Goal: Task Accomplishment & Management: Manage account settings

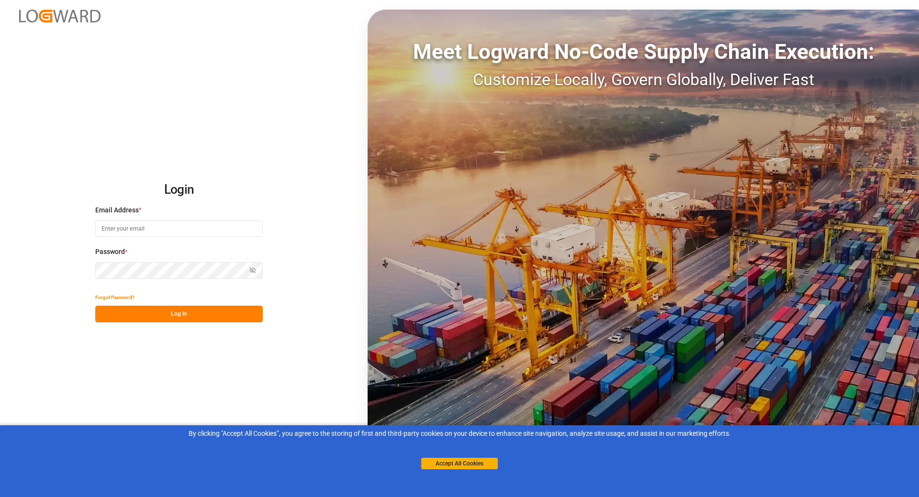
type input "[EMAIL_ADDRESS][DOMAIN_NAME]"
drag, startPoint x: 163, startPoint y: 317, endPoint x: 202, endPoint y: 322, distance: 40.0
click at [163, 317] on button "Log In" at bounding box center [179, 314] width 168 height 17
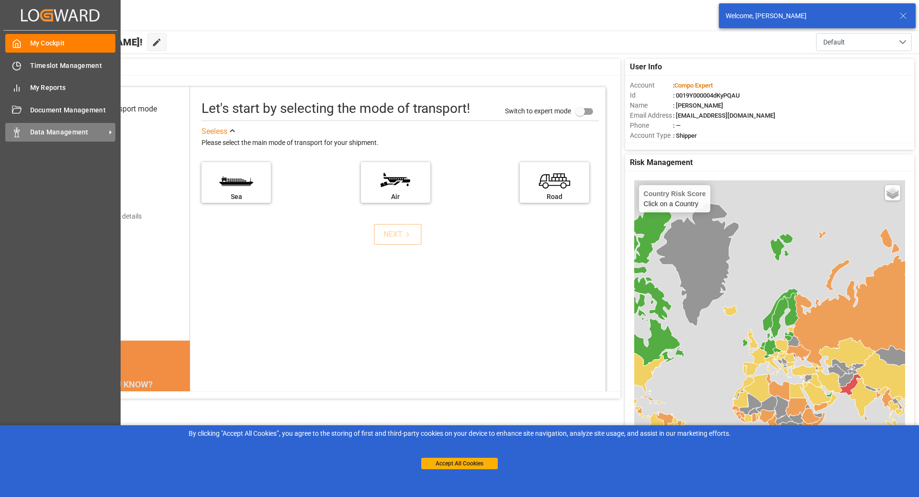
click at [68, 129] on span "Data Management" at bounding box center [68, 132] width 76 height 10
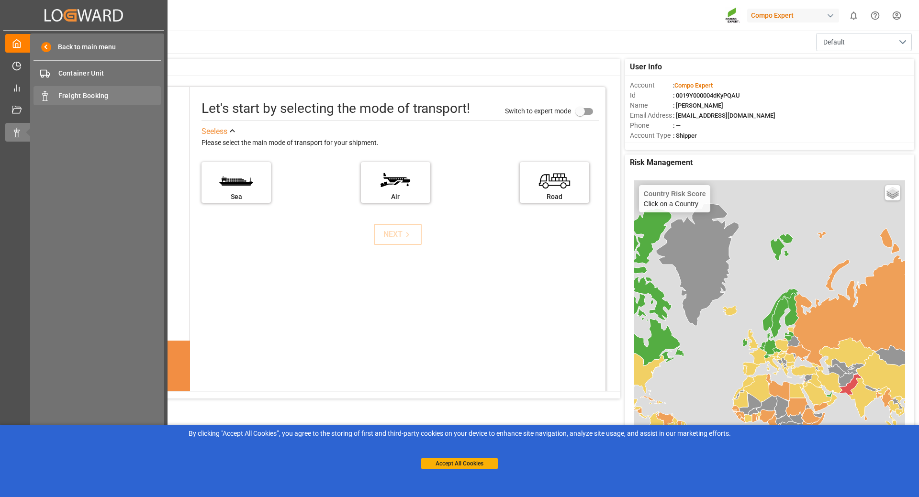
click at [117, 101] on span "Freight Booking" at bounding box center [109, 96] width 103 height 10
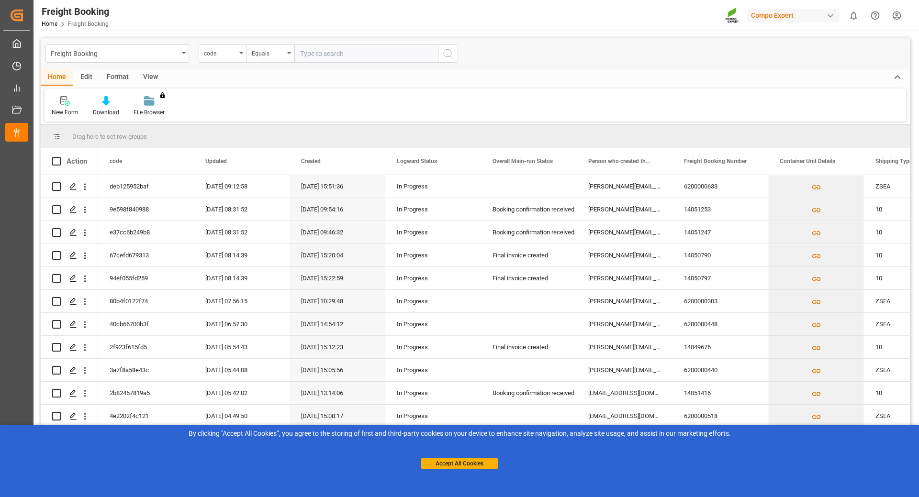
click at [239, 56] on div "code" at bounding box center [223, 54] width 48 height 18
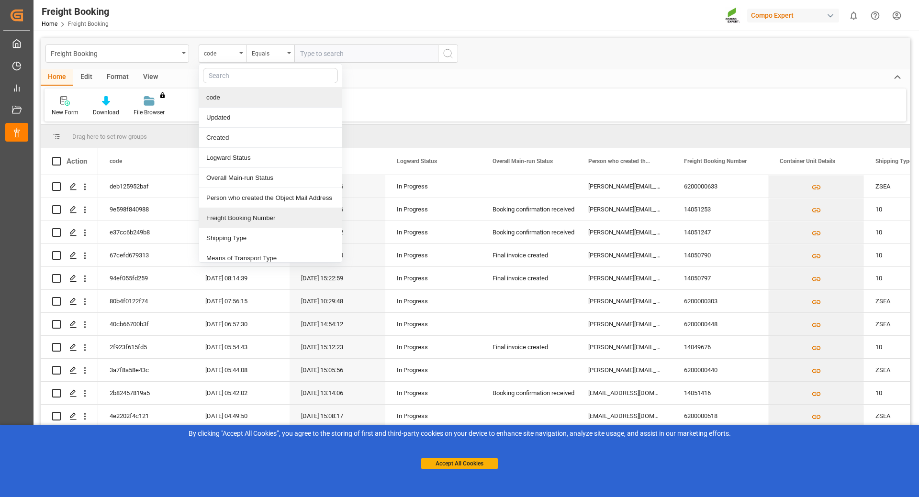
click at [251, 213] on div "Freight Booking Number" at bounding box center [270, 218] width 143 height 20
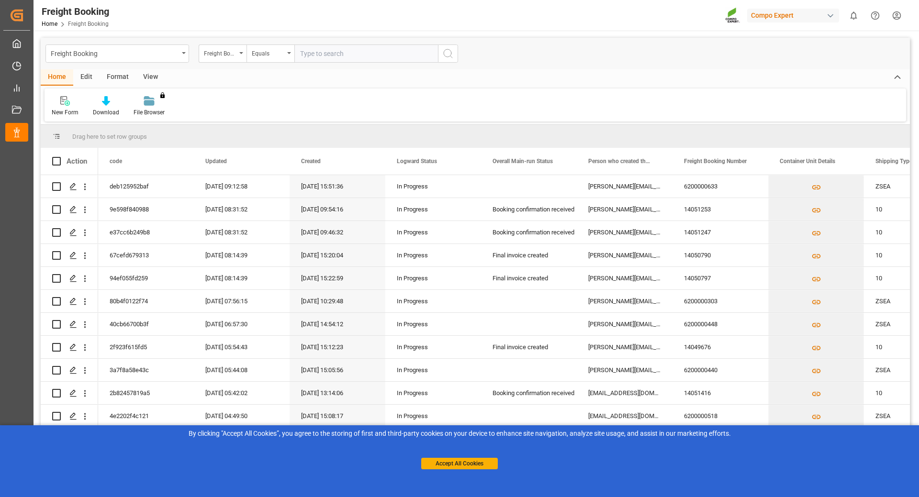
click at [338, 54] on input "text" at bounding box center [366, 54] width 144 height 18
paste input "6200000633"
type input "6200000633"
click at [454, 53] on button "search button" at bounding box center [448, 54] width 20 height 18
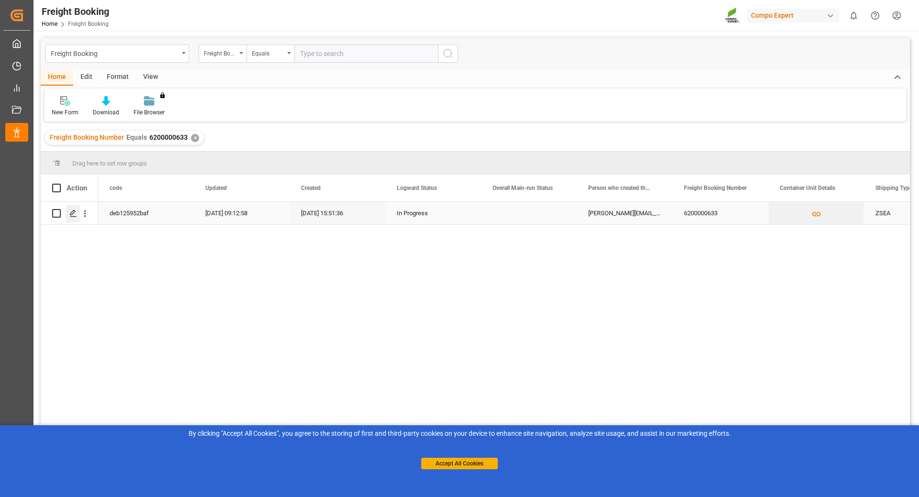
click at [74, 216] on icon "Press SPACE to select this row." at bounding box center [73, 214] width 8 height 8
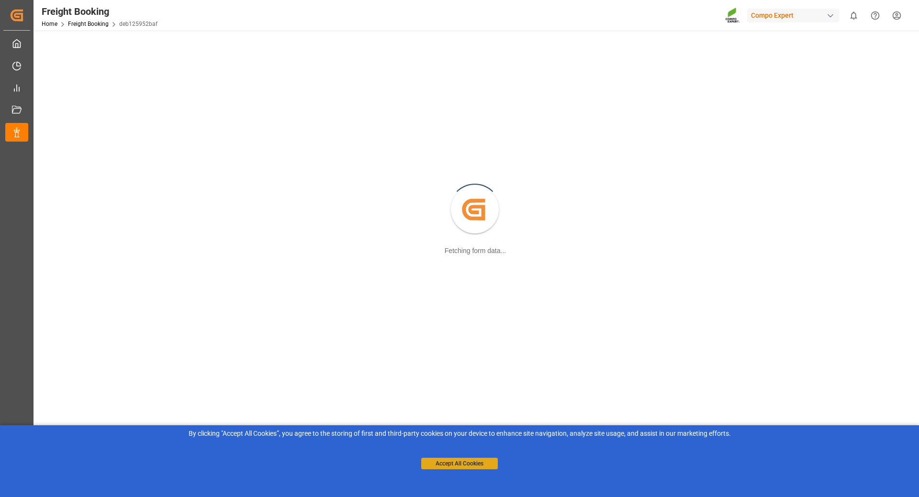
click at [479, 463] on button "Accept All Cookies" at bounding box center [459, 463] width 77 height 11
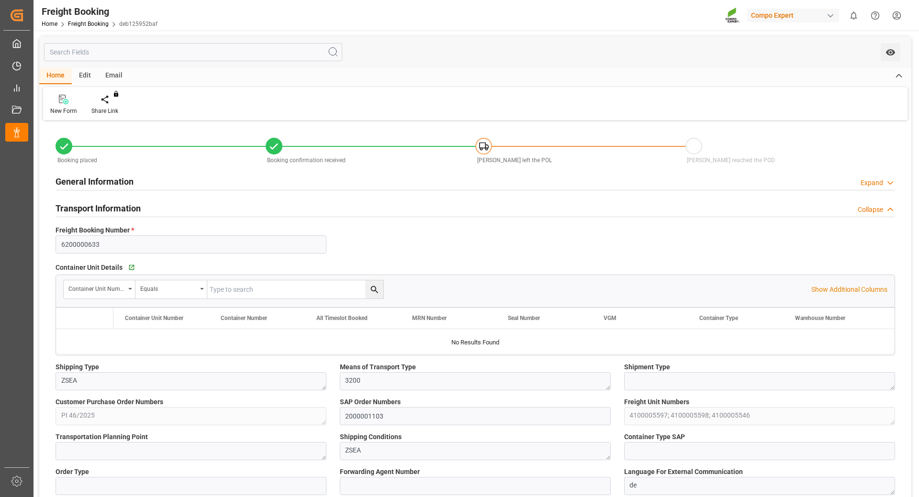
type input "Maersk"
type input "Maersk Line AS"
type input "9450404"
type input "BEANR"
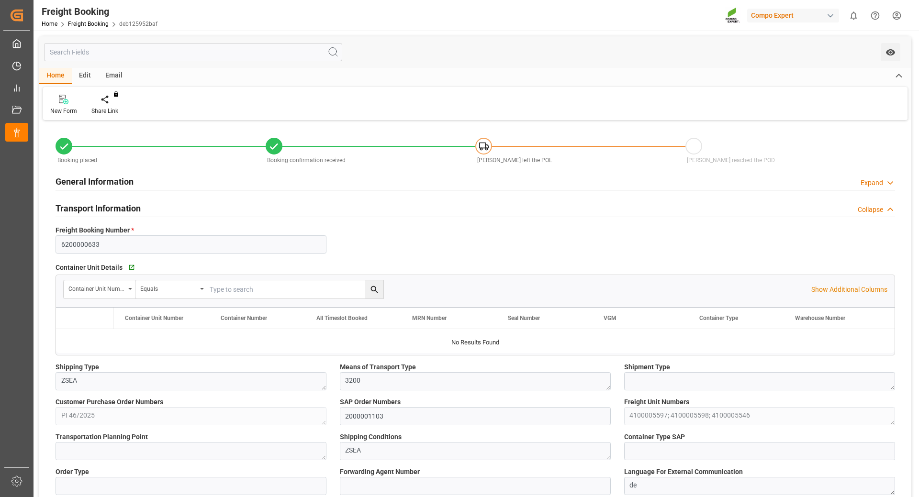
type input "TRIZM"
type input "0"
type input "133319.34"
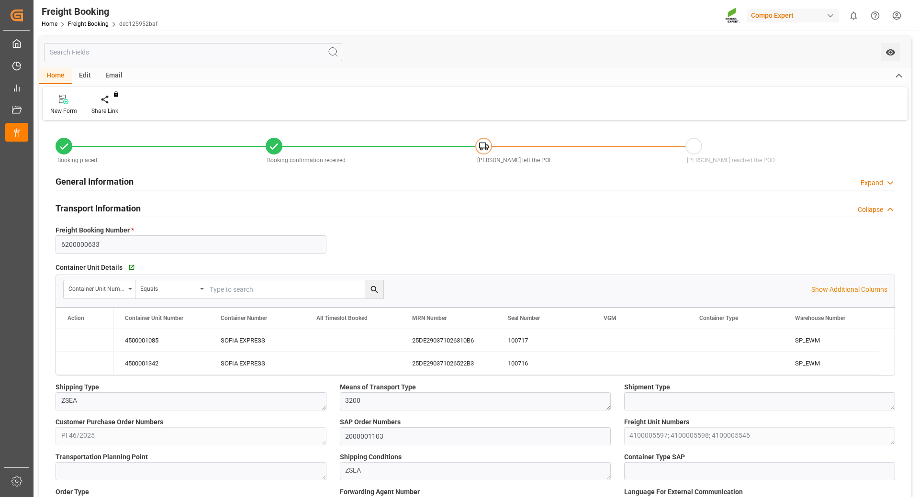
type input "[DATE] 01:00"
type input "[DATE] 19:00"
type input "[DATE] 03:00"
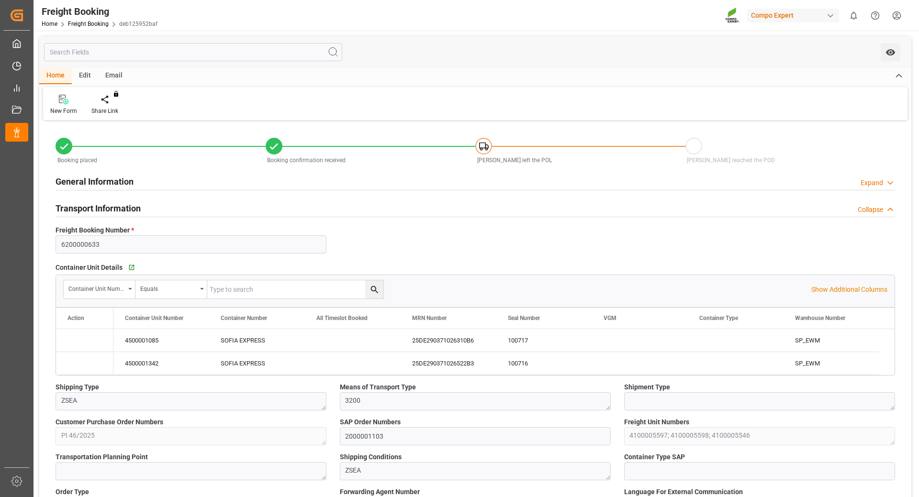
type input "[DATE] 15:51"
type input "[DATE] 16:07"
type input "[DATE] 10:07"
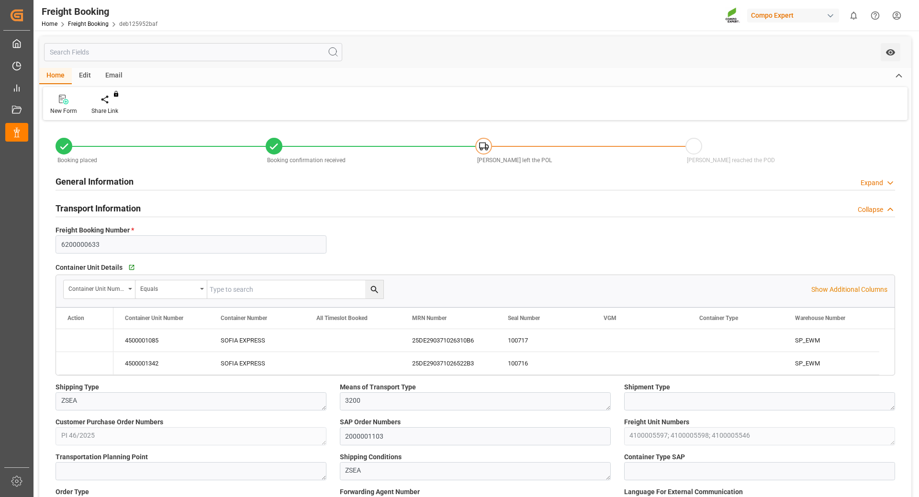
type input "[DATE] 10:07"
type input "[DATE] 08:29"
